Goal: Transaction & Acquisition: Purchase product/service

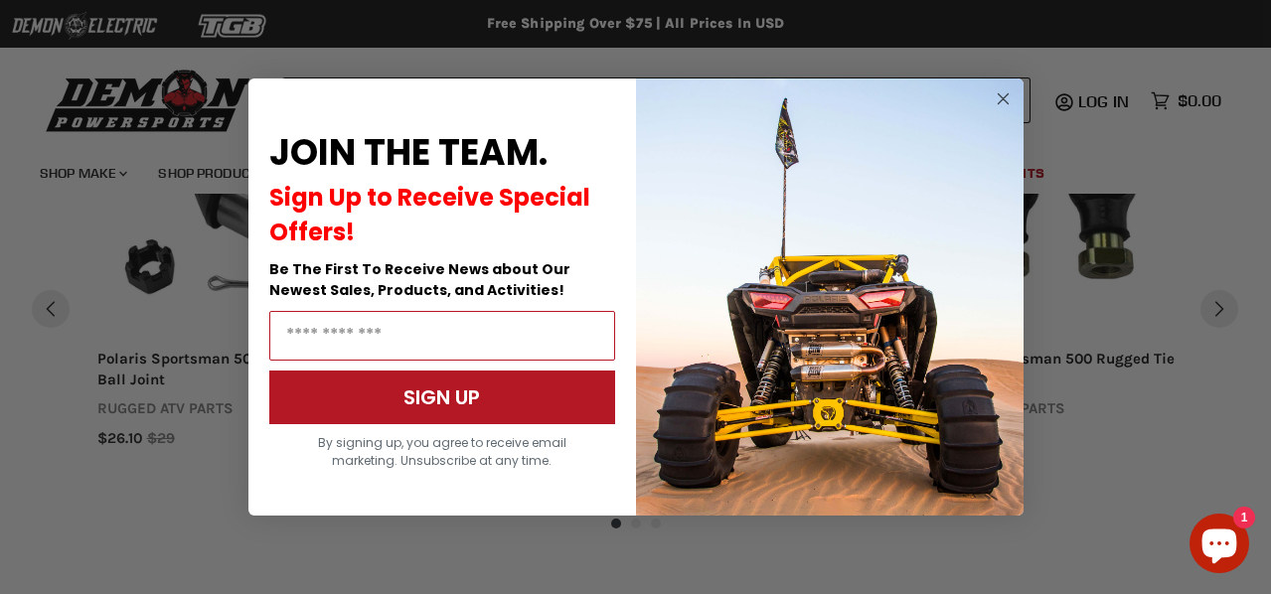
scroll to position [1684, 0]
